Goal: Information Seeking & Learning: Learn about a topic

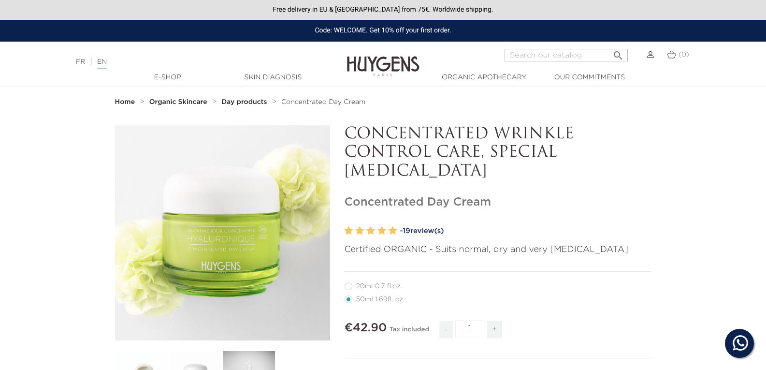
drag, startPoint x: 765, startPoint y: 0, endPoint x: 606, endPoint y: 147, distance: 216.3
click at [606, 148] on p "CONCENTRATED WRINKLE CONTROL CARE, SPECIAL [MEDICAL_DATA]" at bounding box center [498, 153] width 307 height 56
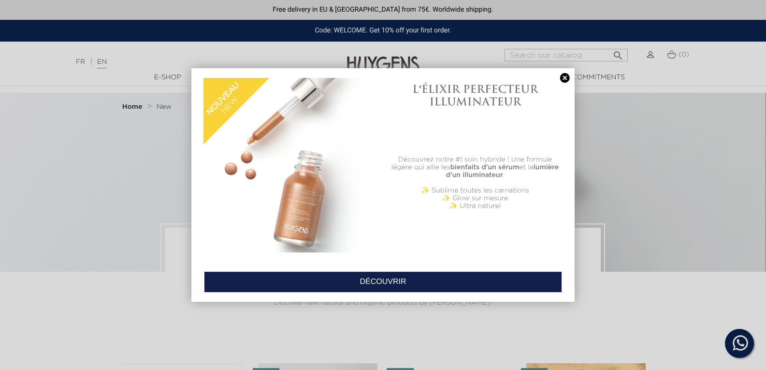
click at [565, 74] on link at bounding box center [566, 78] width 14 height 10
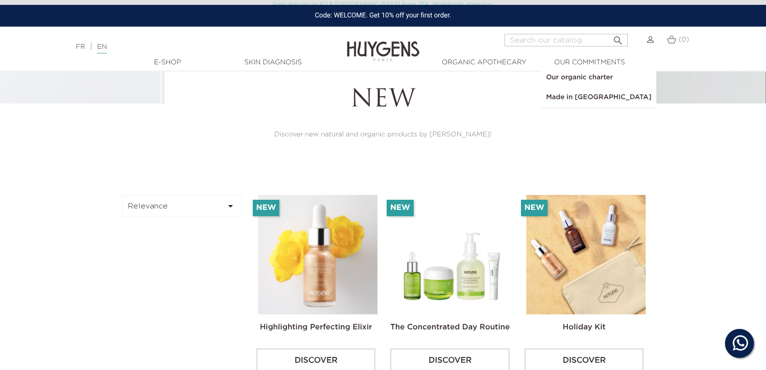
scroll to position [193, 0]
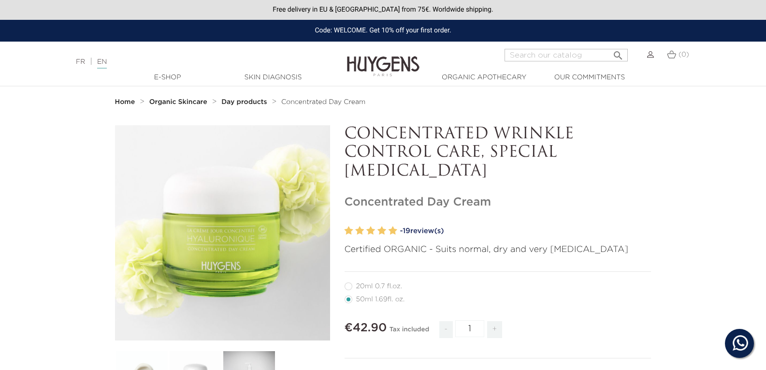
click at [531, 195] on h1 "Concentrated Day Cream" at bounding box center [498, 202] width 307 height 14
click at [550, 227] on link "- 19 review(s)" at bounding box center [525, 231] width 251 height 15
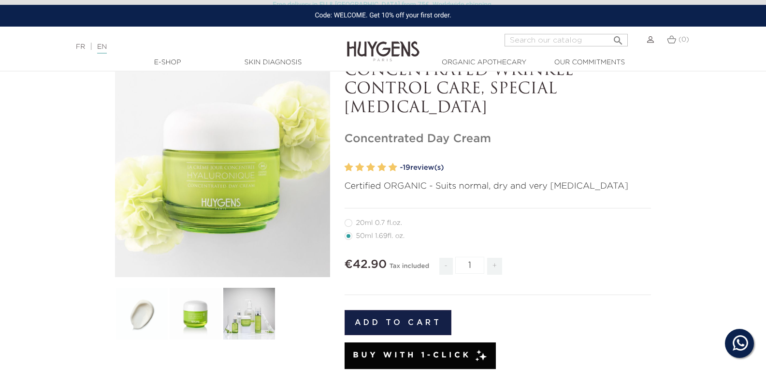
scroll to position [57, 0]
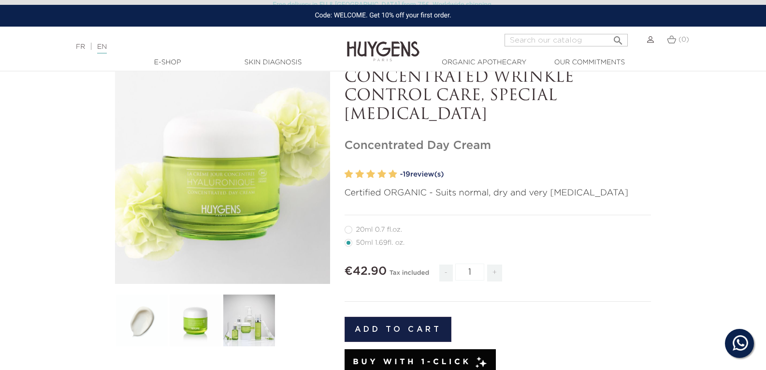
click at [721, 211] on section "  " at bounding box center [383, 374] width 766 height 610
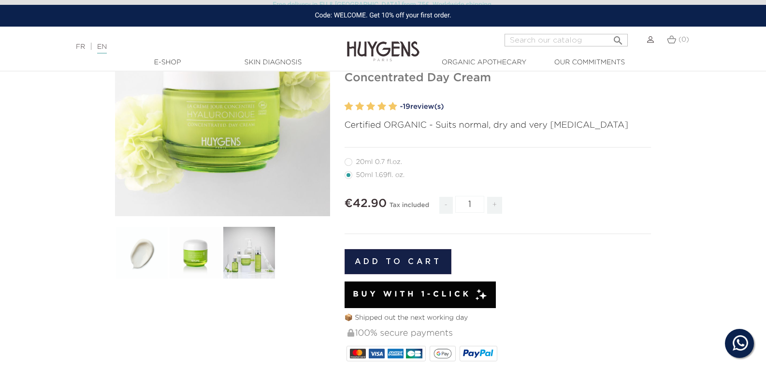
scroll to position [37, 0]
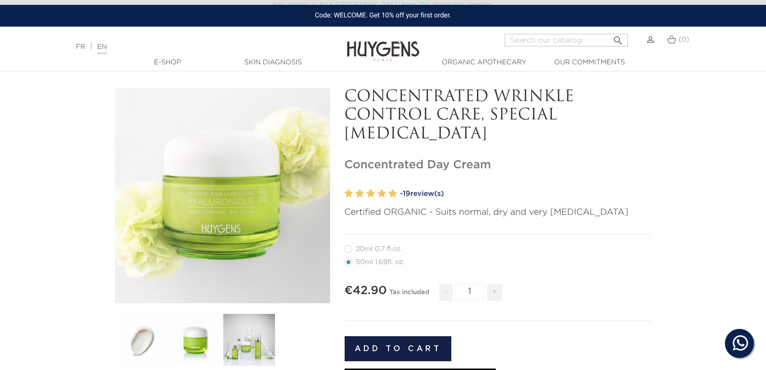
click at [188, 342] on img at bounding box center [196, 340] width 54 height 54
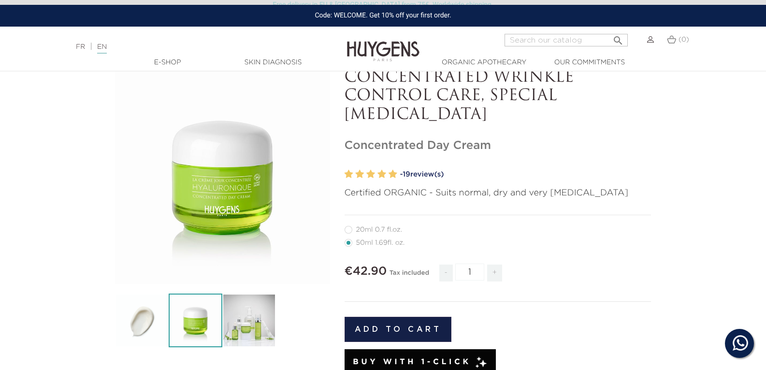
click at [588, 164] on div "CONCENTRATED WRINKLE CONTROL CARE, SPECIAL [MEDICAL_DATA] Concentrated Day Cream" at bounding box center [499, 367] width 322 height 596
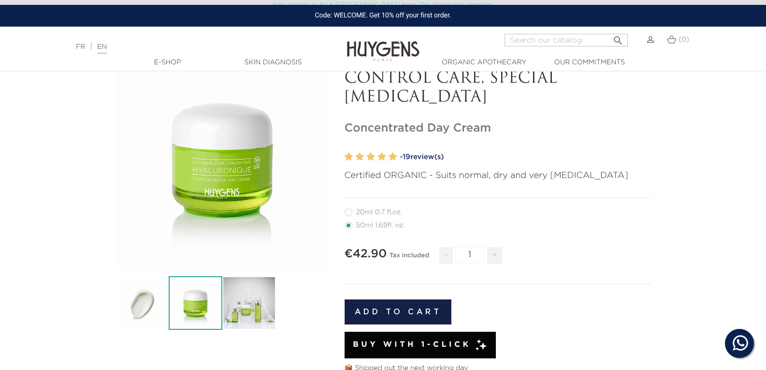
scroll to position [76, 0]
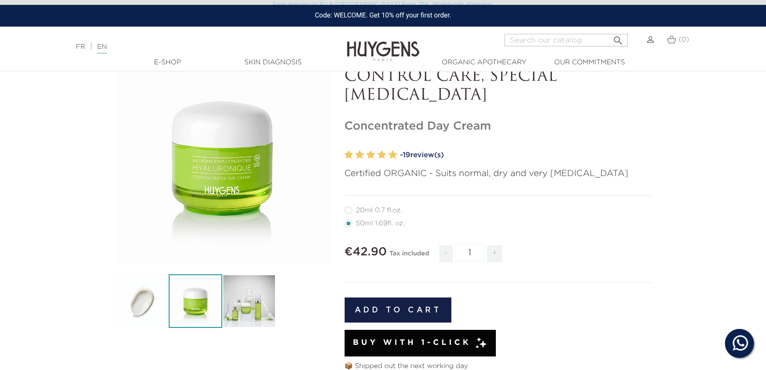
drag, startPoint x: 266, startPoint y: 216, endPoint x: 261, endPoint y: 214, distance: 5.8
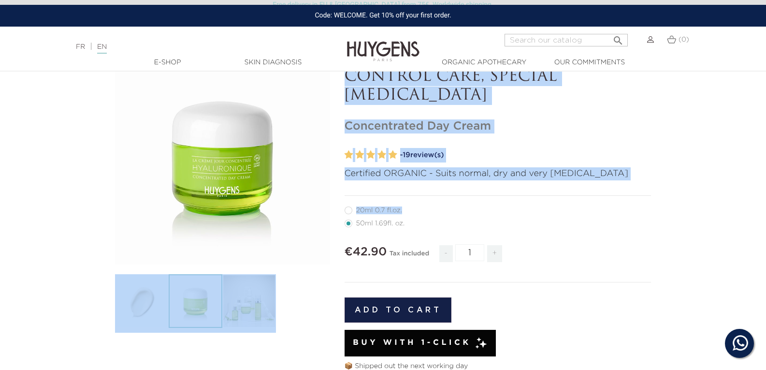
drag, startPoint x: 261, startPoint y: 214, endPoint x: 773, endPoint y: 281, distance: 516.6
click at [766, 249] on html "Hi! Click one of our agents below and we will get back to you as soon as possib…" at bounding box center [383, 109] width 766 height 370
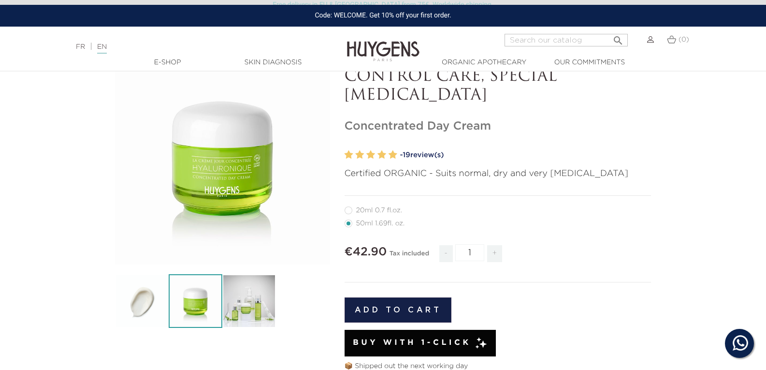
click at [638, 288] on form "20ml 0.7 fl.oz. 50ml 1.69fl. oz." at bounding box center [498, 319] width 307 height 231
click at [545, 163] on div at bounding box center [498, 164] width 307 height 5
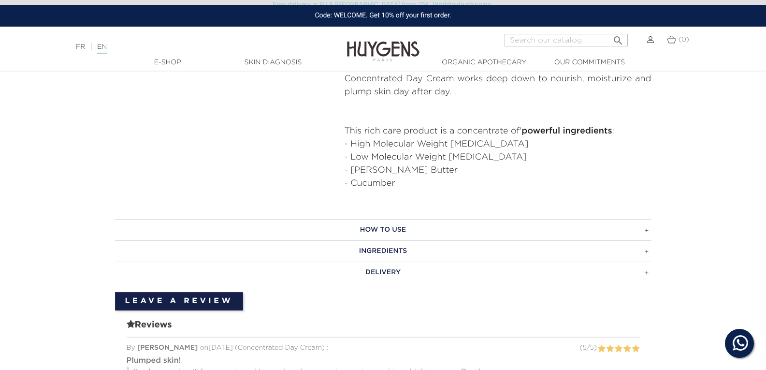
scroll to position [559, 0]
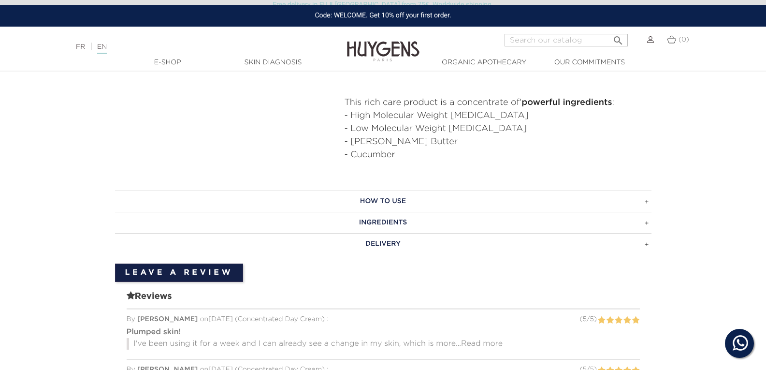
click at [404, 212] on h3 "Ingredients" at bounding box center [383, 222] width 537 height 21
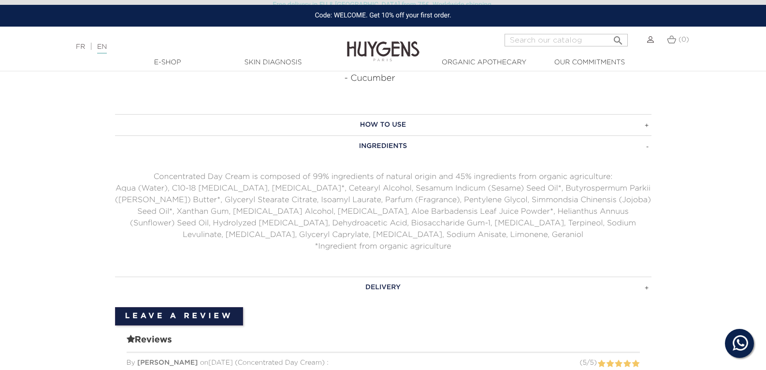
scroll to position [637, 0]
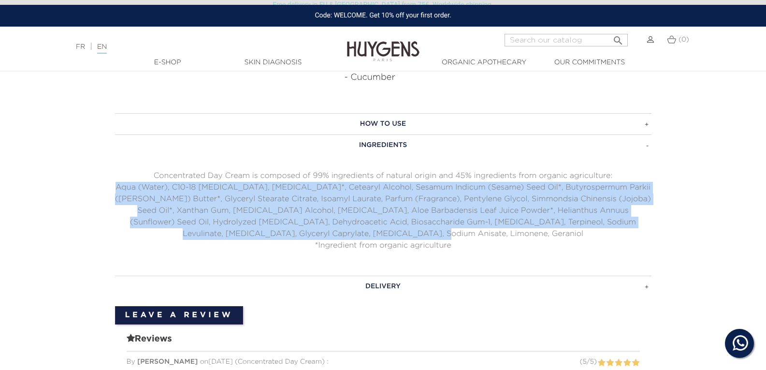
drag, startPoint x: 117, startPoint y: 172, endPoint x: 496, endPoint y: 217, distance: 381.8
click at [496, 217] on p "Aqua (Water), C10-18 [MEDICAL_DATA], [MEDICAL_DATA]*, Cetearyl Alcohol, Sesamum…" at bounding box center [383, 211] width 537 height 58
copy p "Aqua (Water), C10-18 [MEDICAL_DATA], [MEDICAL_DATA]*, Cetearyl Alcohol, Sesamum…"
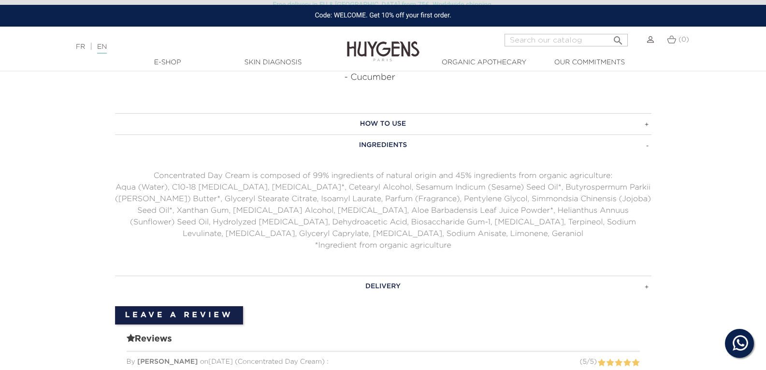
click at [655, 232] on div "How to use In the morning, apply a dab of cream to face and neck. Ingredients C…" at bounding box center [383, 204] width 551 height 183
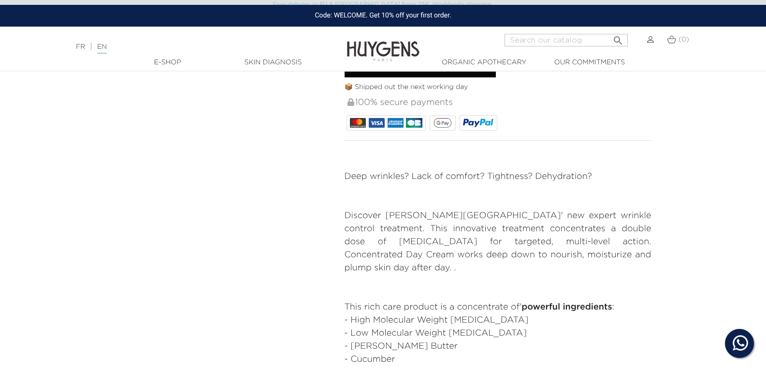
scroll to position [366, 0]
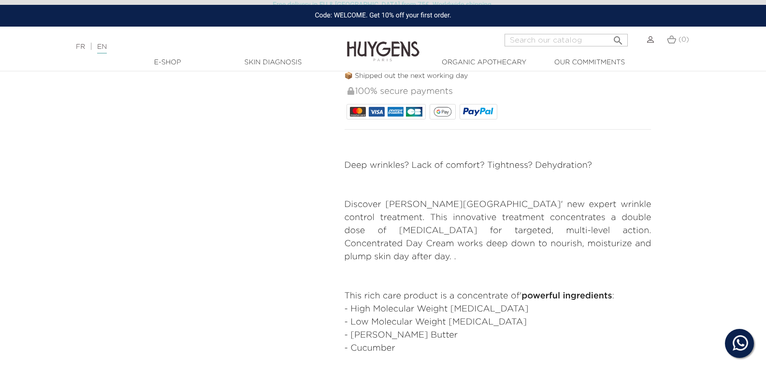
click at [403, 250] on p "Discover [PERSON_NAME][GEOGRAPHIC_DATA]' new expert wrinkle control treatment. …" at bounding box center [498, 230] width 307 height 65
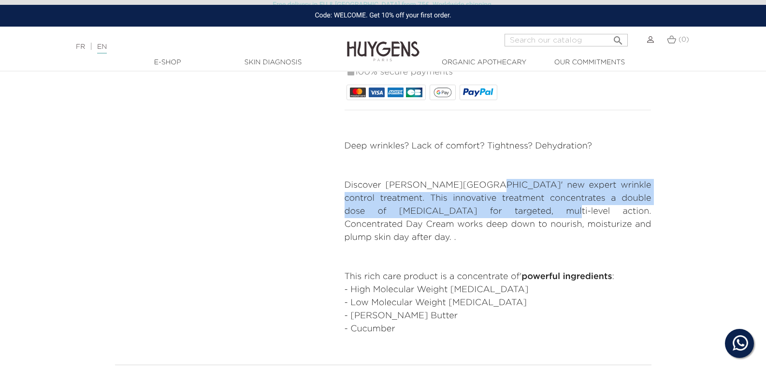
drag, startPoint x: 483, startPoint y: 184, endPoint x: 462, endPoint y: 215, distance: 37.3
click at [462, 215] on p "Discover [PERSON_NAME][GEOGRAPHIC_DATA]' new expert wrinkle control treatment. …" at bounding box center [498, 211] width 307 height 65
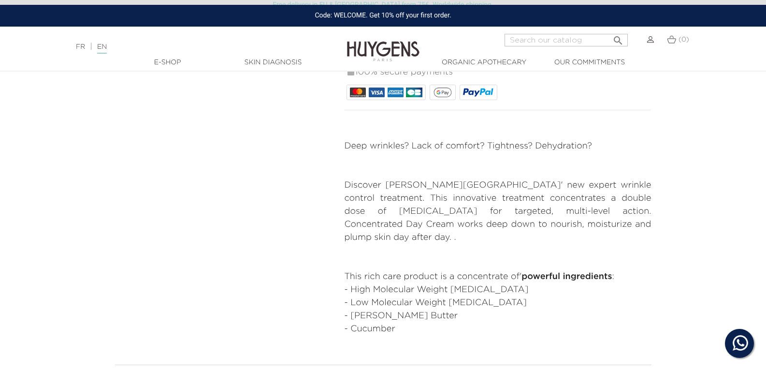
click at [552, 223] on p "Discover [PERSON_NAME][GEOGRAPHIC_DATA]' new expert wrinkle control treatment. …" at bounding box center [498, 211] width 307 height 65
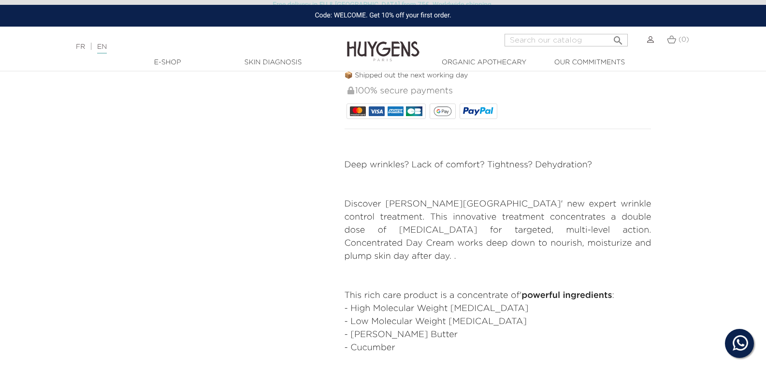
scroll to position [368, 0]
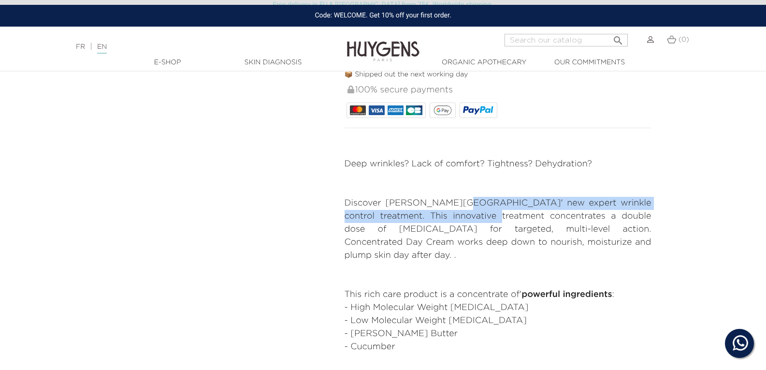
drag, startPoint x: 457, startPoint y: 201, endPoint x: 470, endPoint y: 212, distance: 17.5
click at [470, 212] on p "Discover [PERSON_NAME][GEOGRAPHIC_DATA]' new expert wrinkle control treatment. …" at bounding box center [498, 229] width 307 height 65
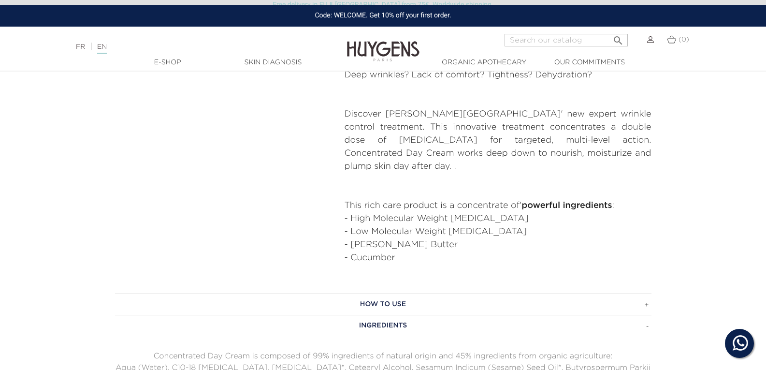
scroll to position [503, 0]
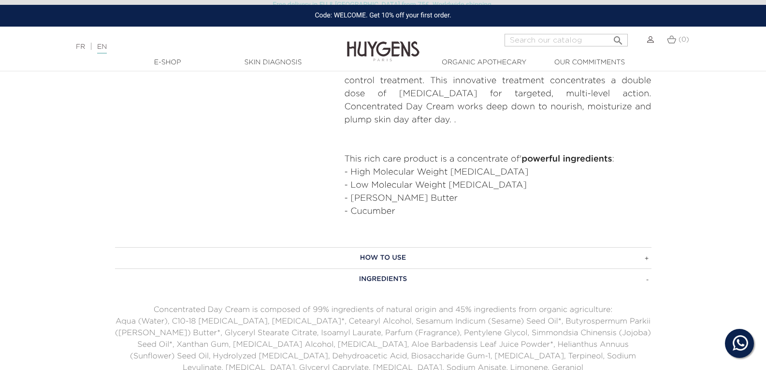
click at [429, 272] on h3 "Ingredients" at bounding box center [383, 278] width 537 height 21
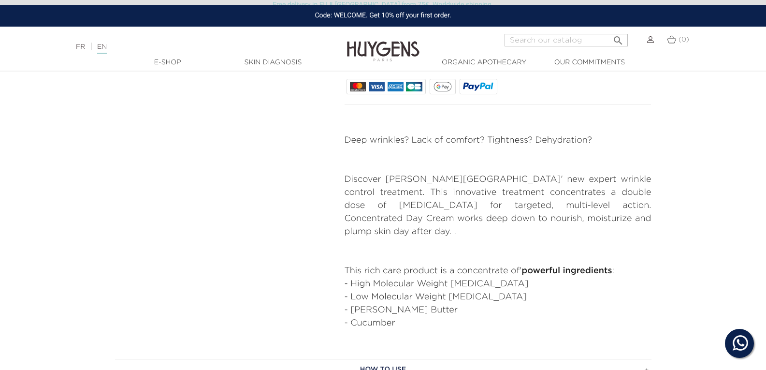
scroll to position [329, 0]
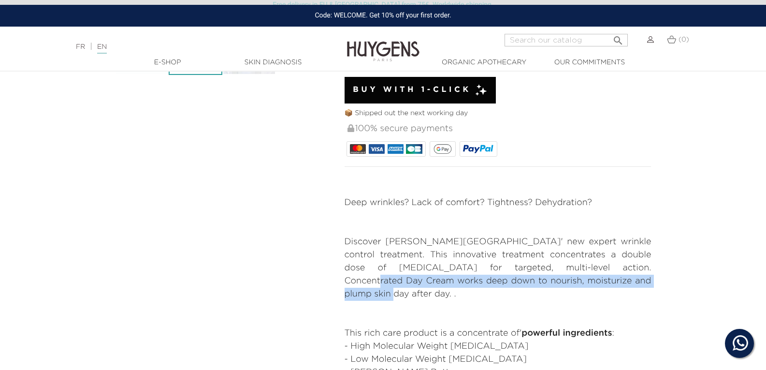
drag, startPoint x: 574, startPoint y: 271, endPoint x: 582, endPoint y: 278, distance: 10.6
click at [582, 278] on p "Discover [PERSON_NAME][GEOGRAPHIC_DATA]' new expert wrinkle control treatment. …" at bounding box center [498, 268] width 307 height 65
copy p "works deep down to nourish, moisturize and plump skin day after day. ."
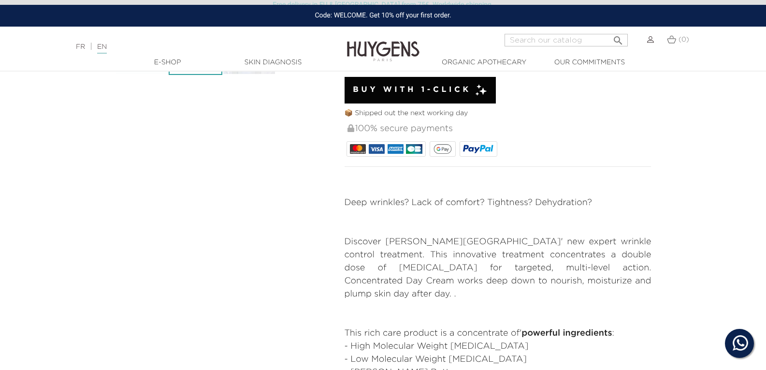
click at [450, 252] on p "Discover [PERSON_NAME][GEOGRAPHIC_DATA]' new expert wrinkle control treatment. …" at bounding box center [498, 268] width 307 height 65
click at [484, 242] on p "Discover [PERSON_NAME][GEOGRAPHIC_DATA]' new expert wrinkle control treatment. …" at bounding box center [498, 268] width 307 height 65
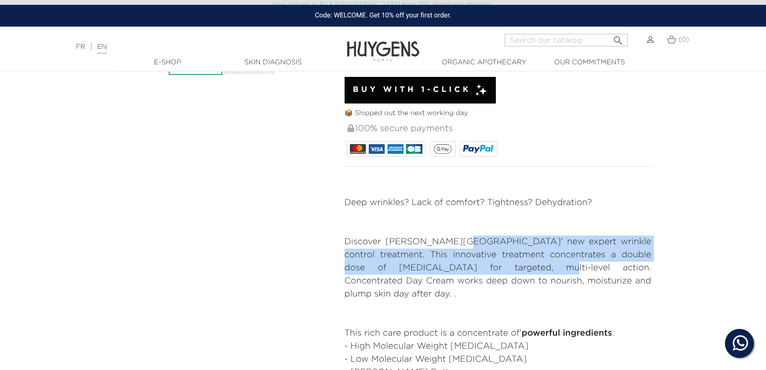
drag, startPoint x: 457, startPoint y: 242, endPoint x: 460, endPoint y: 267, distance: 24.8
click at [460, 267] on p "Discover [PERSON_NAME][GEOGRAPHIC_DATA]' new expert wrinkle control treatment. …" at bounding box center [498, 268] width 307 height 65
copy p "new expert wrinkle control treatment. This innovative treatment concentrates a …"
click at [674, 247] on section "  " at bounding box center [383, 101] width 766 height 610
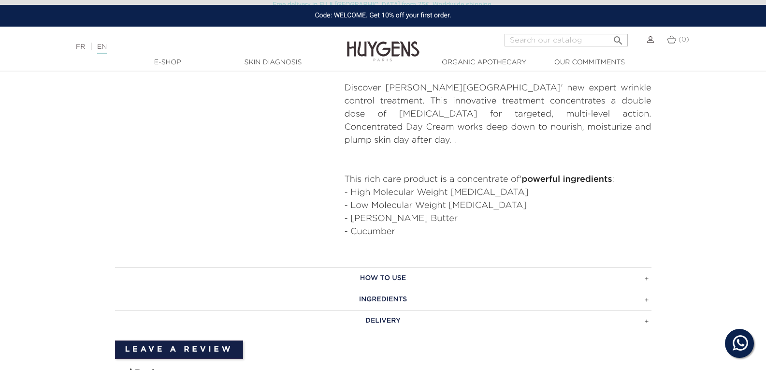
scroll to position [484, 0]
click at [479, 224] on li "- Cucumber" at bounding box center [498, 230] width 307 height 13
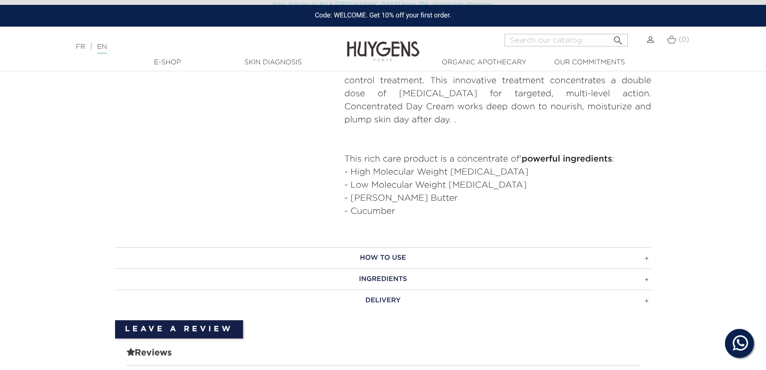
scroll to position [542, 0]
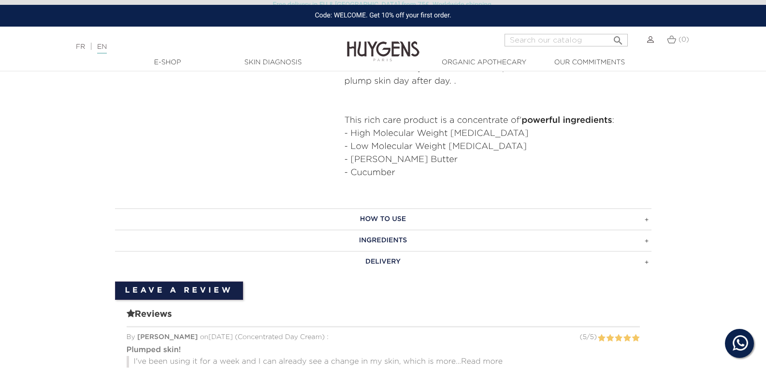
click at [428, 208] on h3 "How to use" at bounding box center [383, 218] width 537 height 21
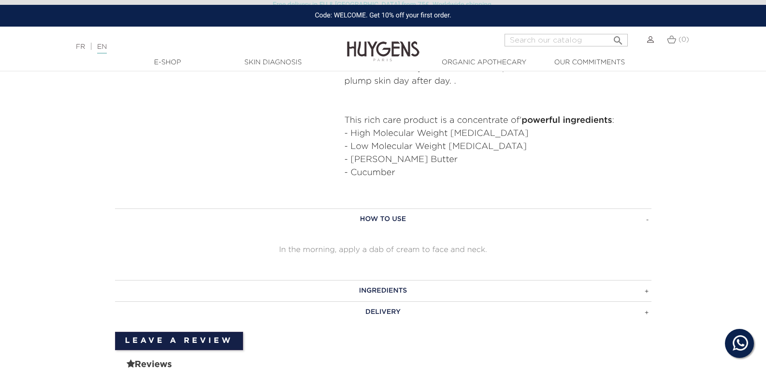
click at [390, 246] on div "How to use In the morning, apply a dab of cream to face and neck. Ingredients C…" at bounding box center [383, 265] width 537 height 114
click at [390, 244] on p "In the morning, apply a dab of cream to face and neck." at bounding box center [383, 250] width 537 height 12
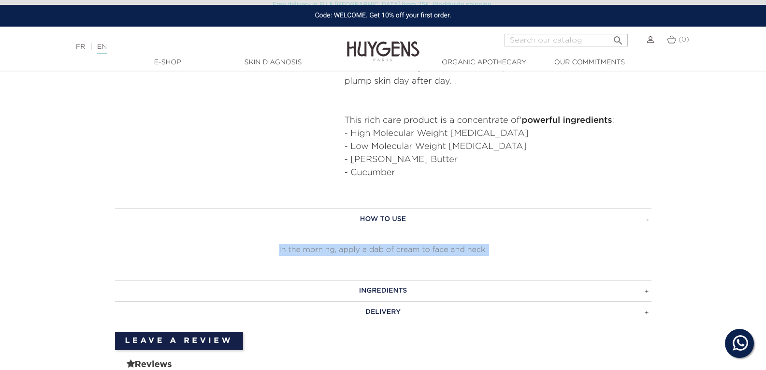
copy div "In the morning, apply a dab of cream to face and neck."
